Goal: Check status: Check status

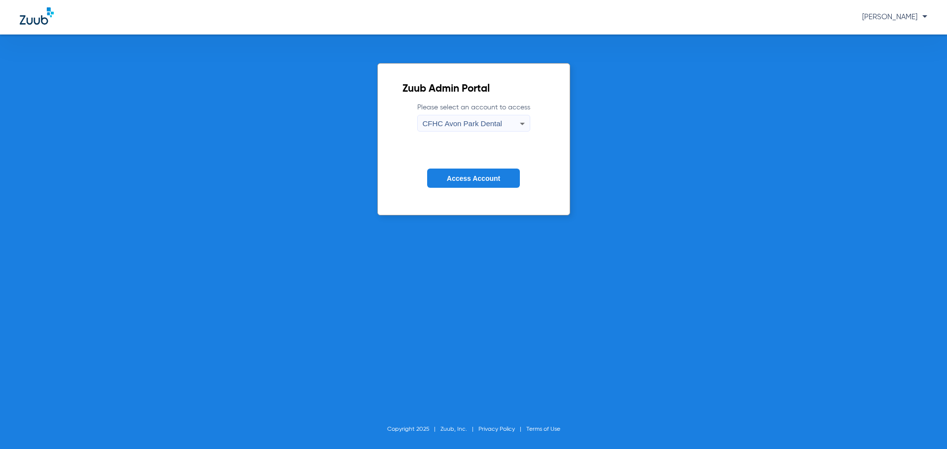
click at [491, 122] on span "CFHC Avon Park Dental" at bounding box center [462, 123] width 79 height 8
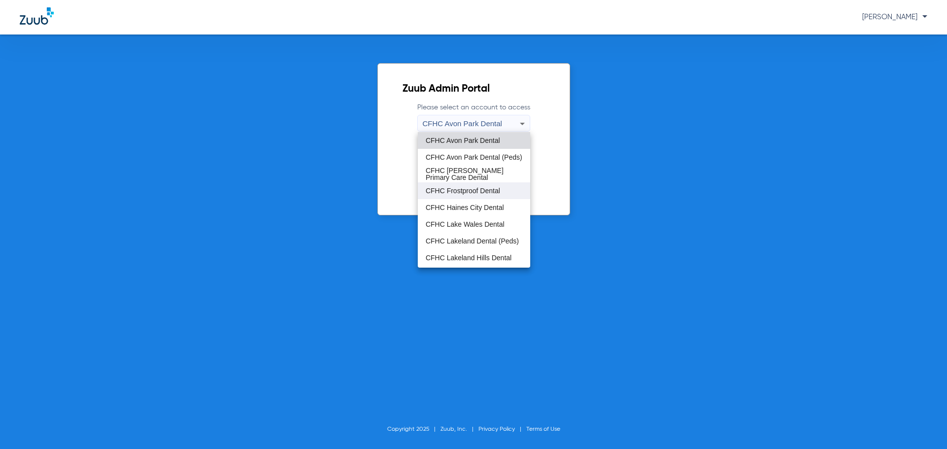
click at [466, 192] on span "CFHC Frostproof Dental" at bounding box center [463, 190] width 74 height 7
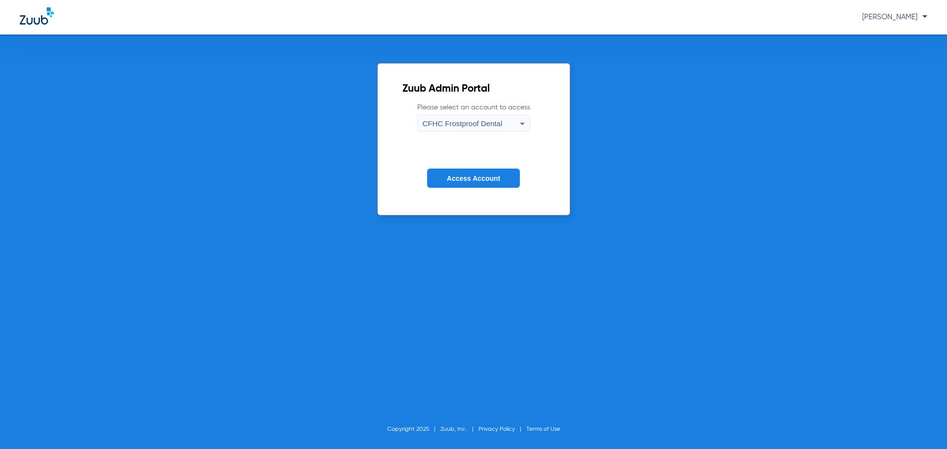
click at [465, 178] on span "Access Account" at bounding box center [473, 179] width 53 height 8
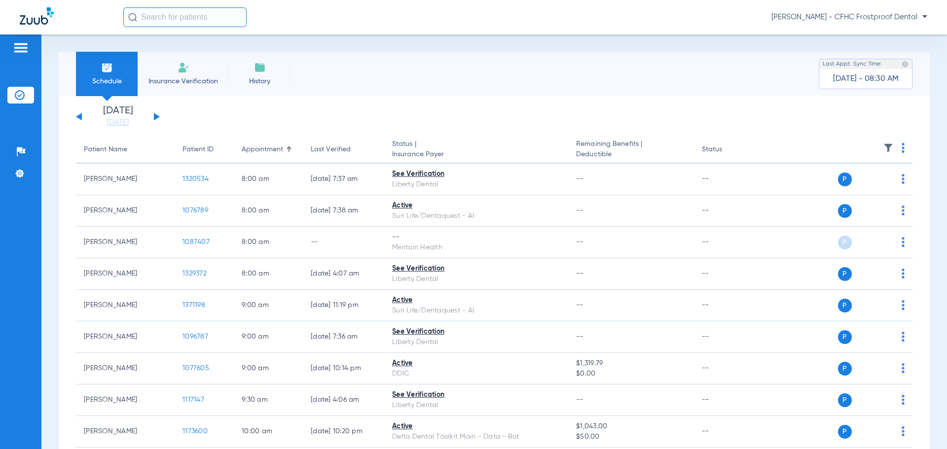
click at [154, 115] on button at bounding box center [157, 116] width 6 height 7
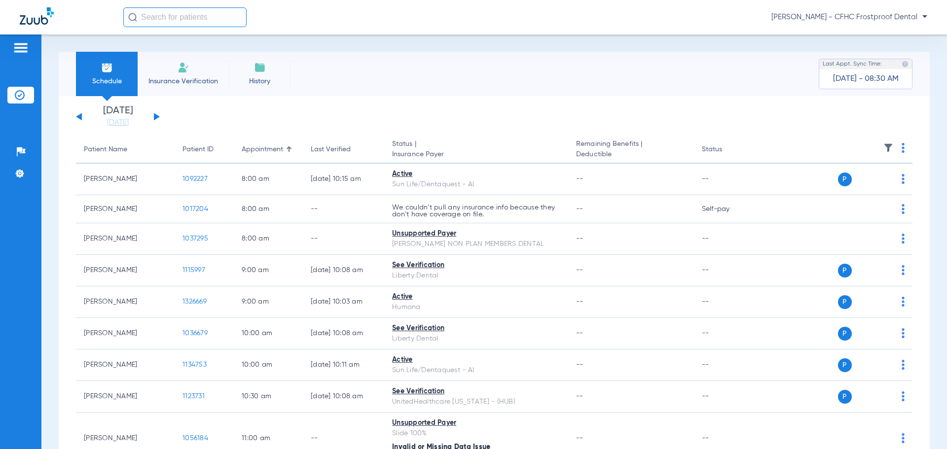
click at [154, 115] on button at bounding box center [157, 116] width 6 height 7
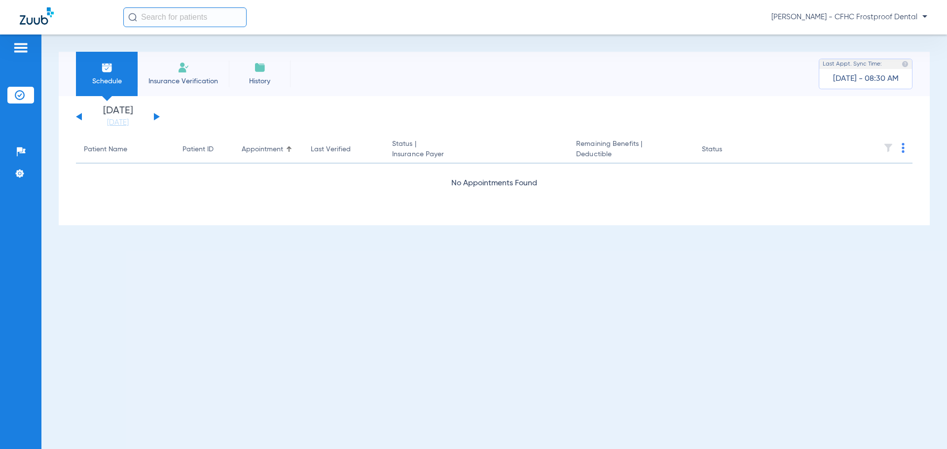
click at [154, 115] on button at bounding box center [157, 116] width 6 height 7
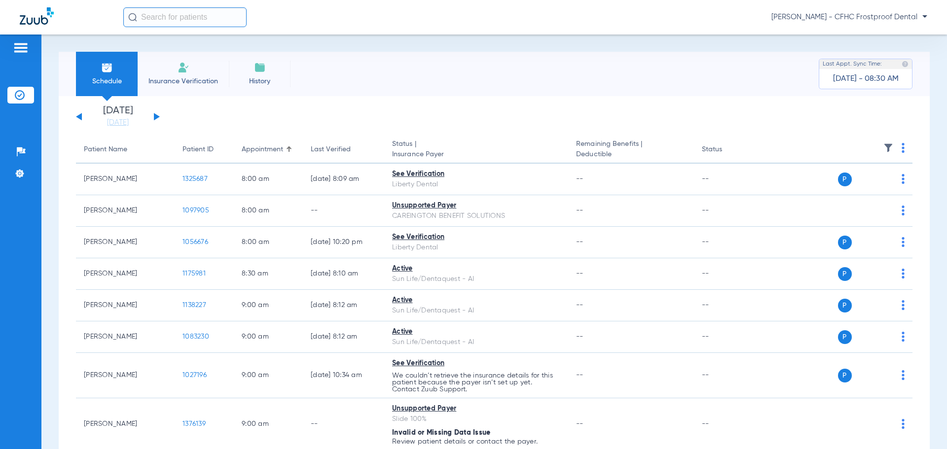
click at [154, 115] on button at bounding box center [157, 116] width 6 height 7
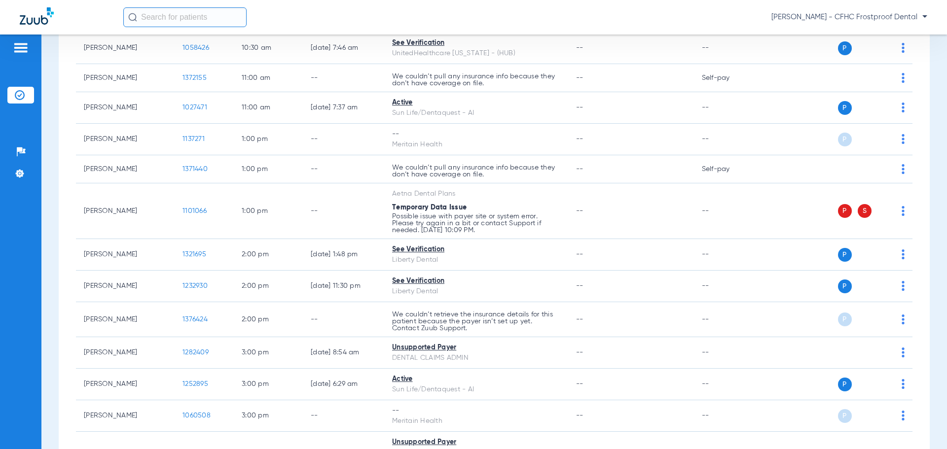
scroll to position [395, 0]
